Goal: Find specific page/section: Find specific page/section

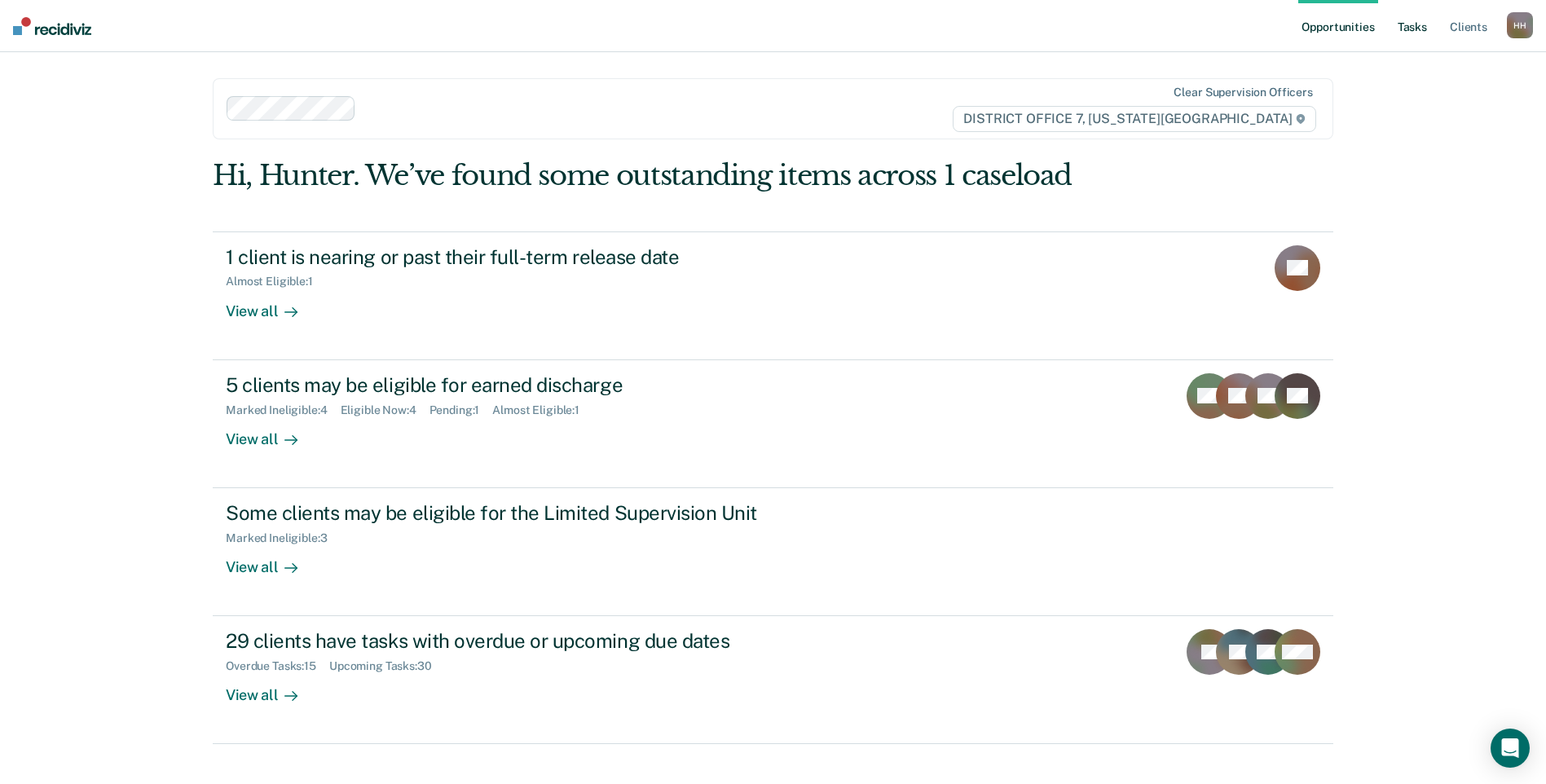
click at [1414, 26] on link "Tasks" at bounding box center [1412, 26] width 36 height 52
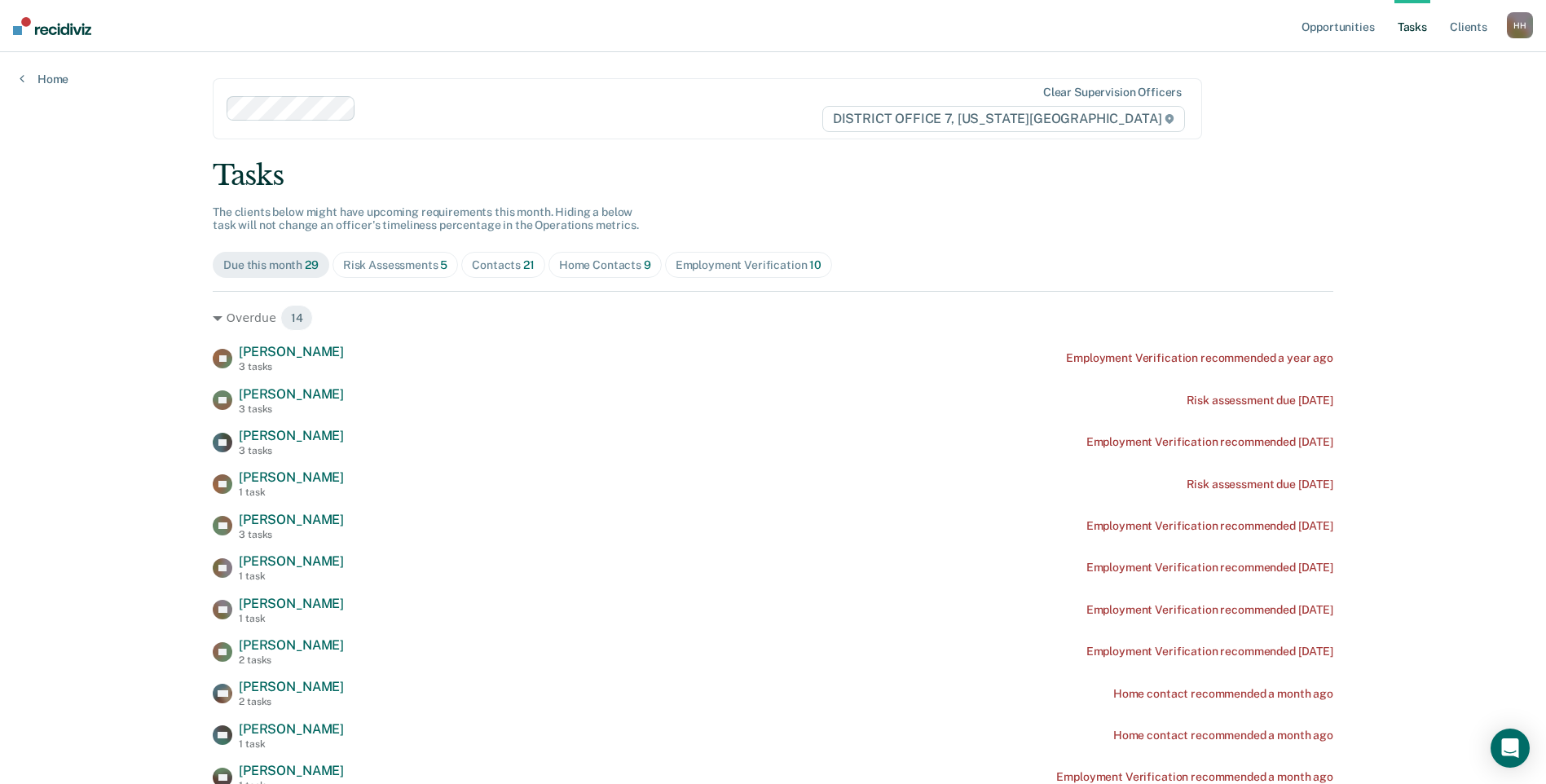
click at [611, 271] on div "Home Contacts 9" at bounding box center [605, 265] width 92 height 14
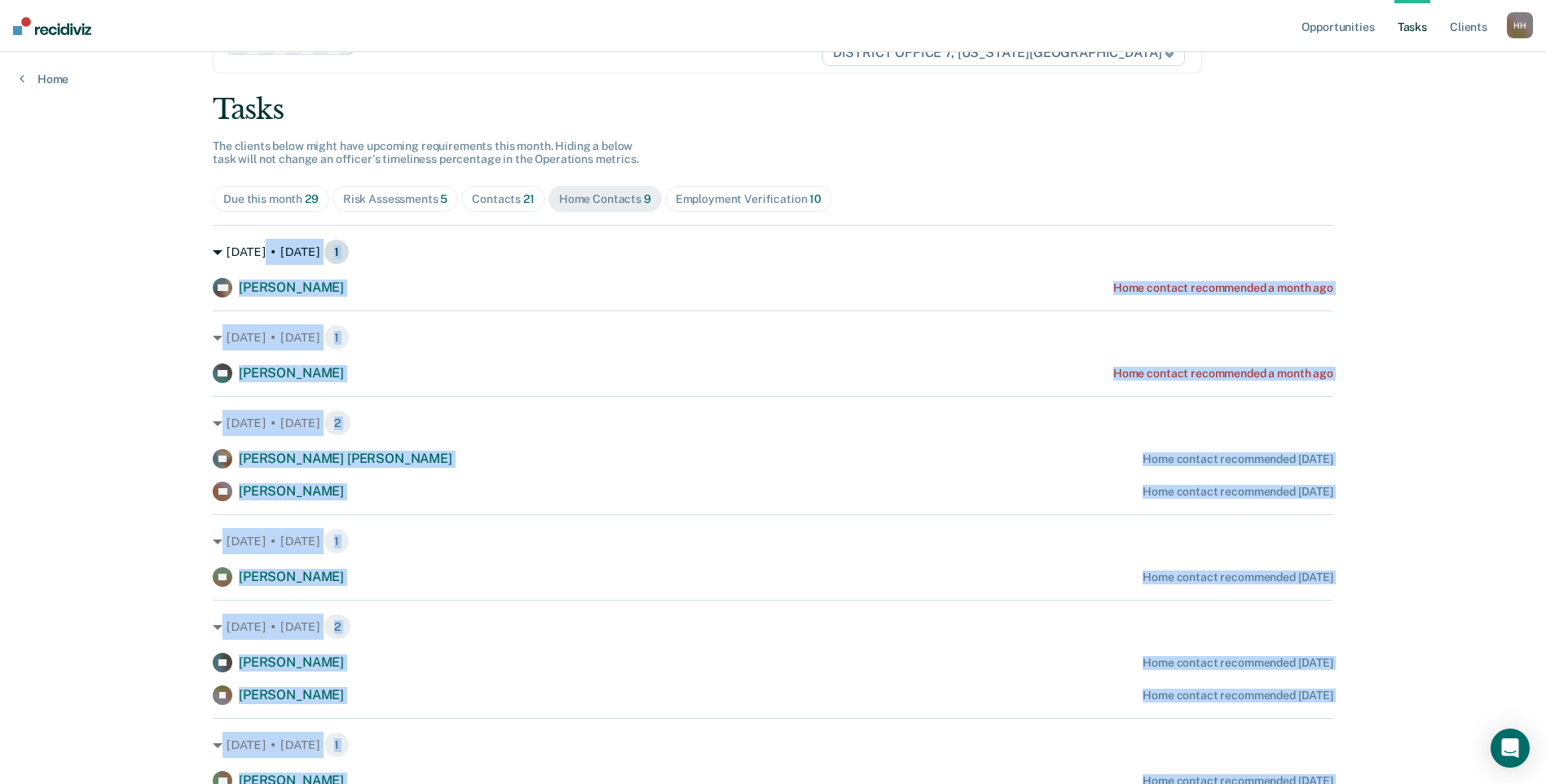
scroll to position [61, 0]
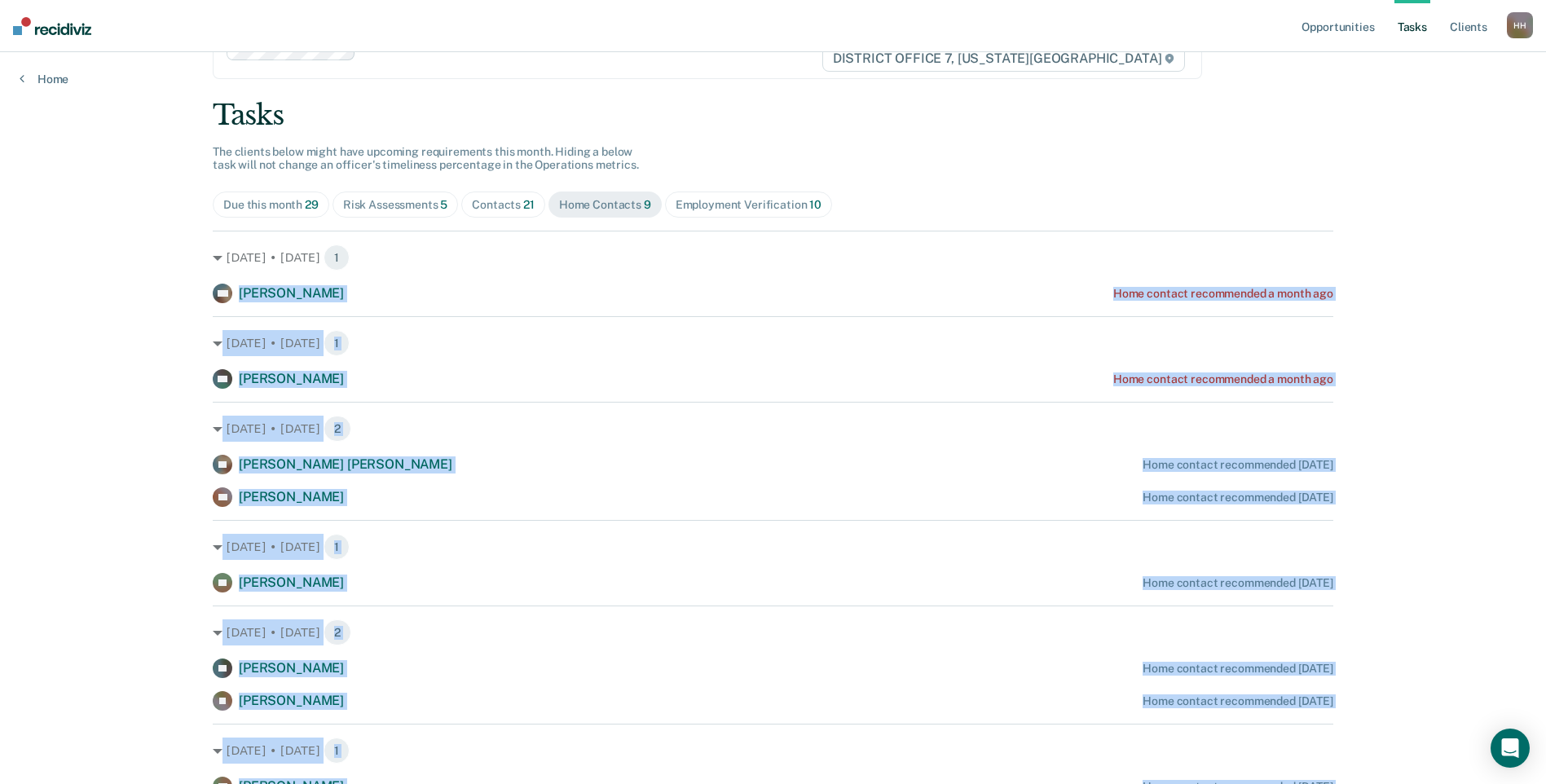
drag, startPoint x: 1348, startPoint y: 711, endPoint x: 194, endPoint y: 290, distance: 1228.4
click at [194, 290] on main "Clear supervision officers DISTRICT OFFICE 7, [US_STATE] FALLS Tasks The client…" at bounding box center [773, 449] width 1160 height 916
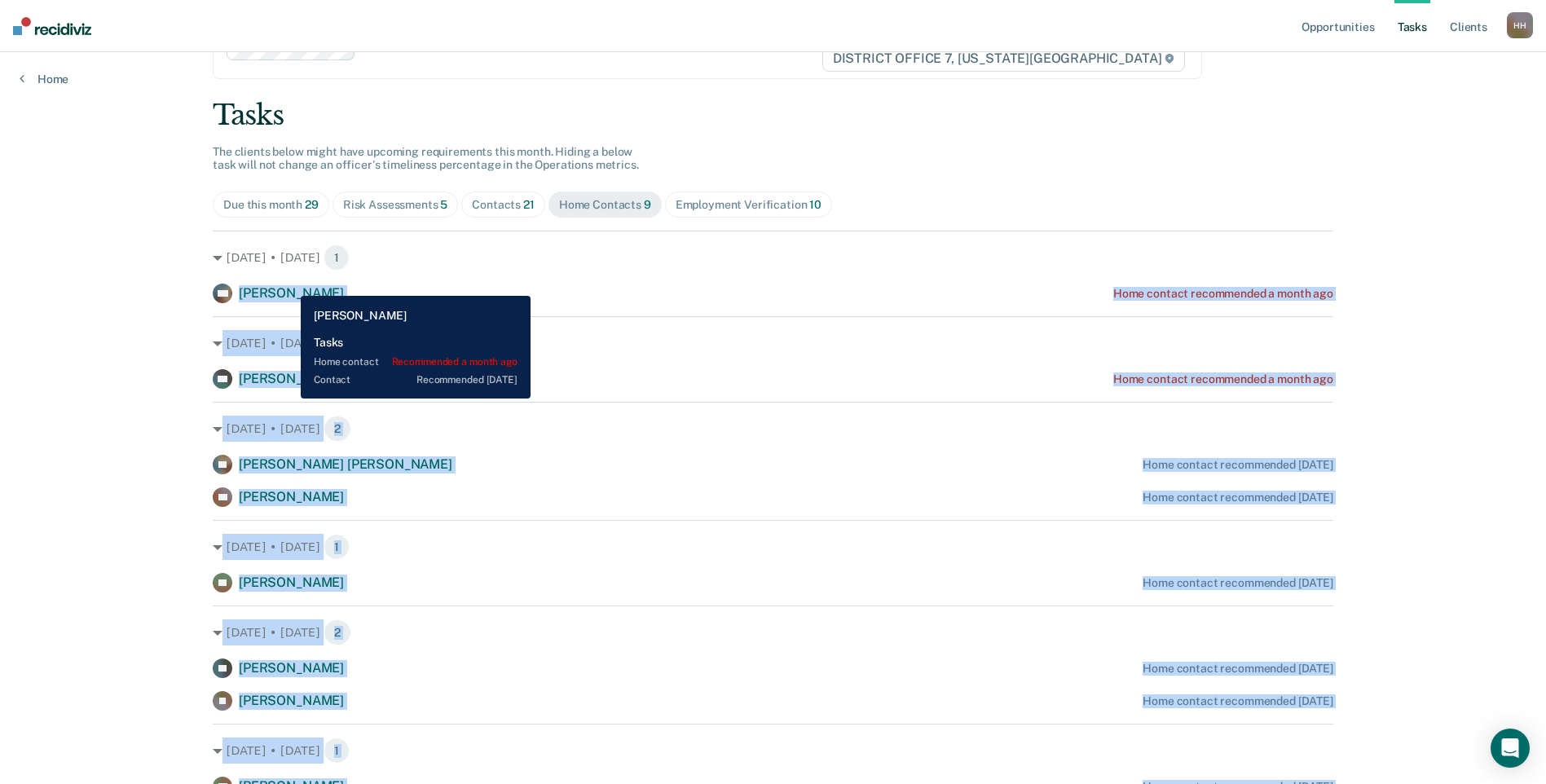
copy div "[PERSON_NAME] Home contact recommended a month ago [DATE] • [DATE] 1 DH [PERSON…"
